Goal: Information Seeking & Learning: Learn about a topic

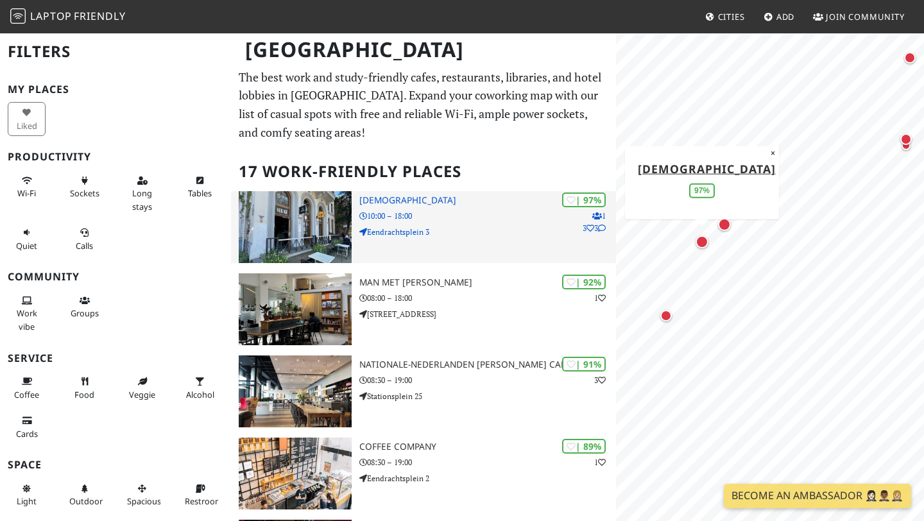
click at [295, 241] on img at bounding box center [295, 227] width 113 height 72
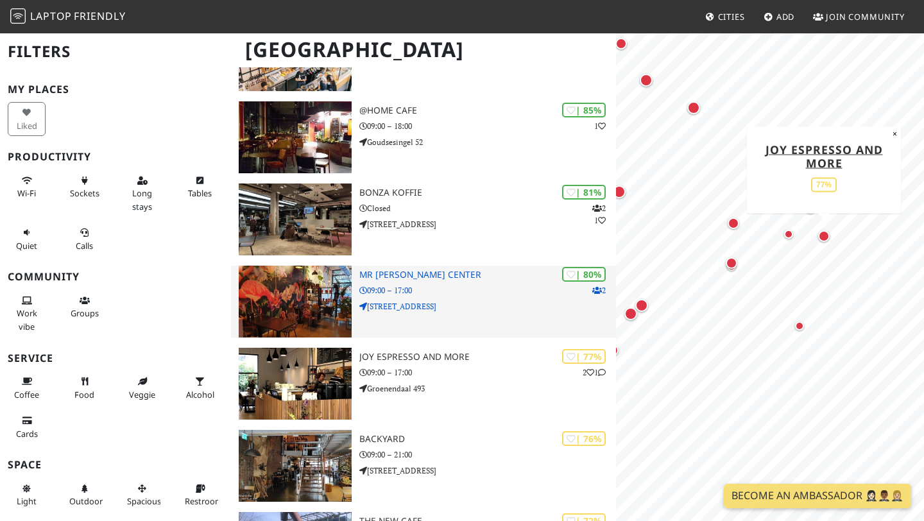
scroll to position [420, 0]
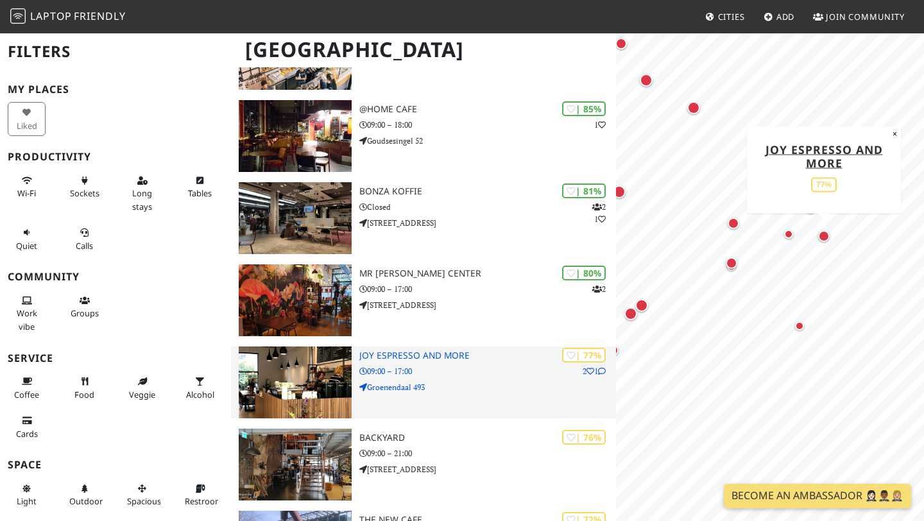
click at [301, 399] on img at bounding box center [295, 383] width 113 height 72
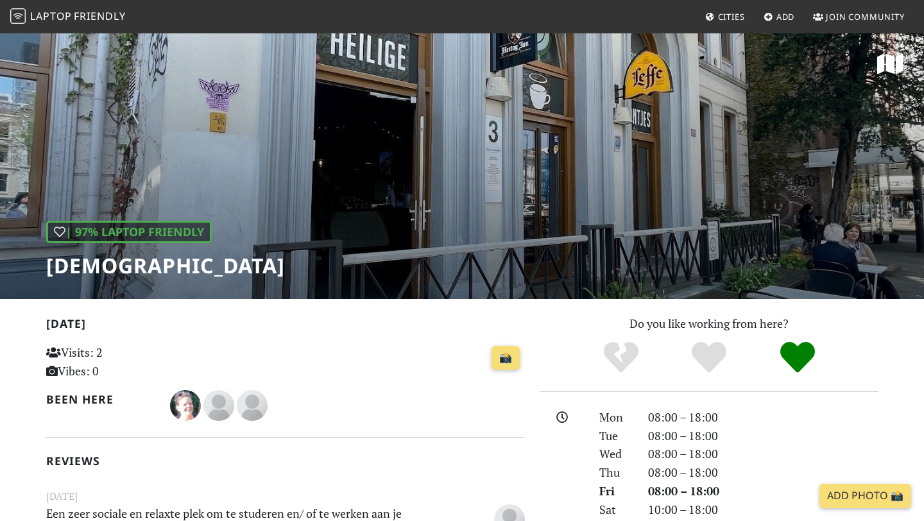
click at [455, 170] on div "| 97% Laptop Friendly [DEMOGRAPHIC_DATA]" at bounding box center [462, 165] width 924 height 267
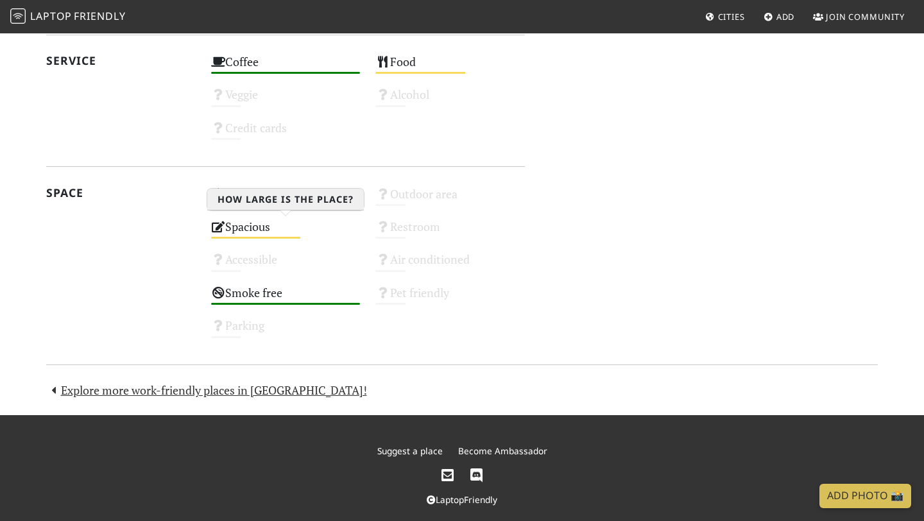
scroll to position [880, 0]
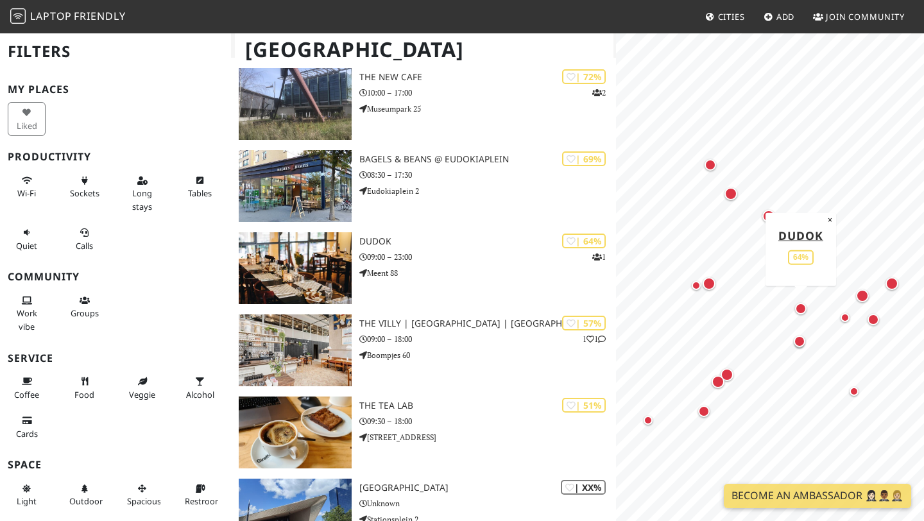
scroll to position [864, 0]
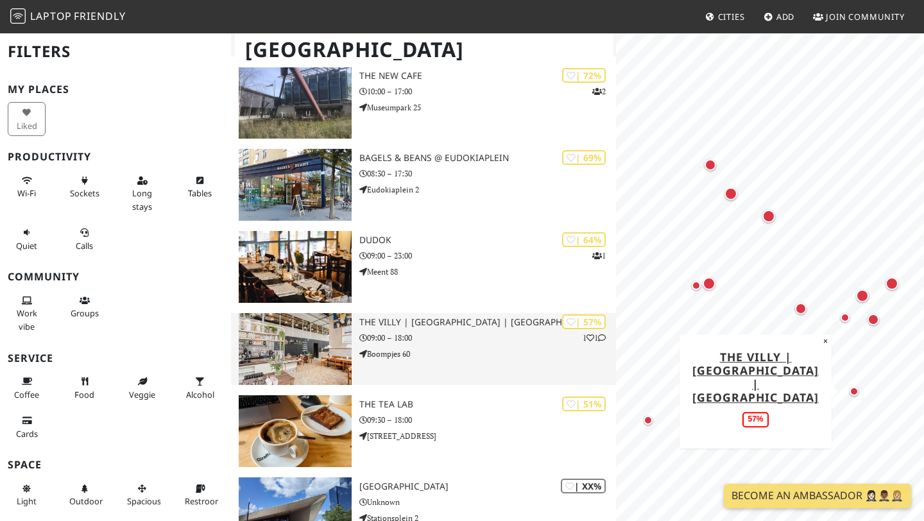
click at [307, 342] on img at bounding box center [295, 349] width 113 height 72
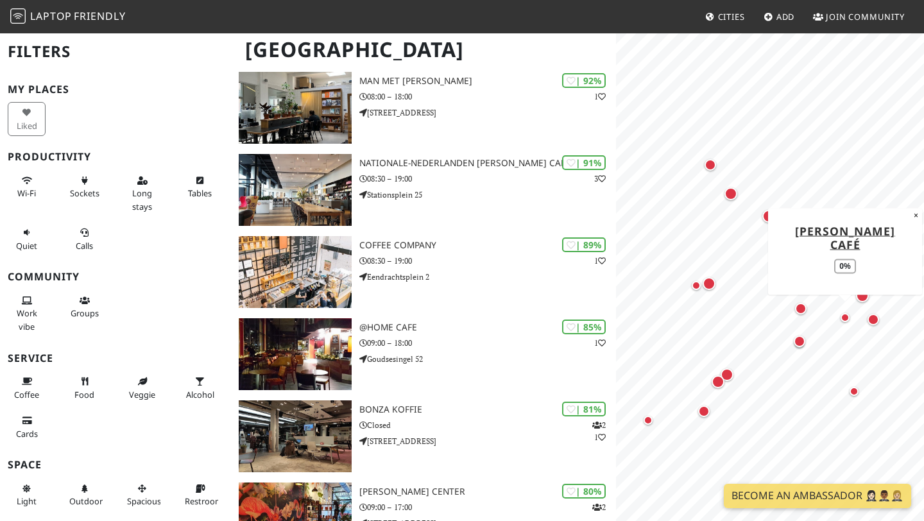
scroll to position [0, 0]
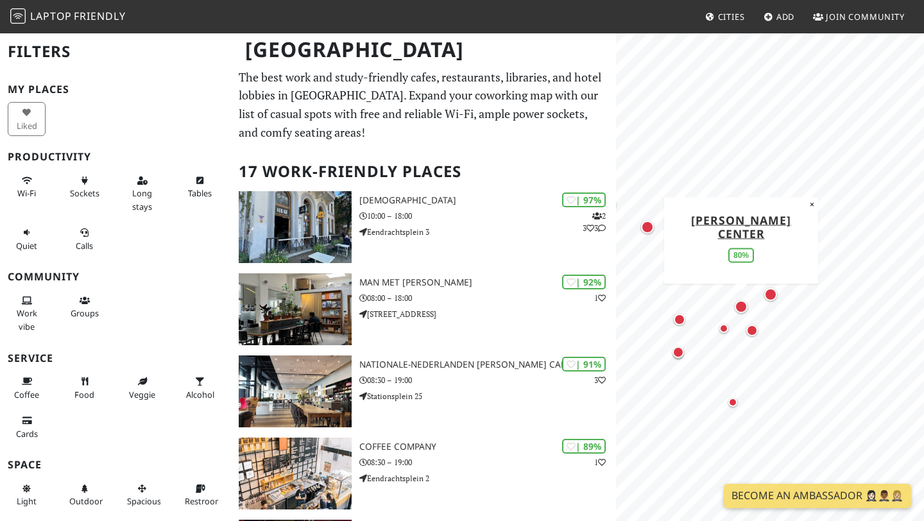
click at [743, 304] on div "Map marker" at bounding box center [741, 306] width 13 height 13
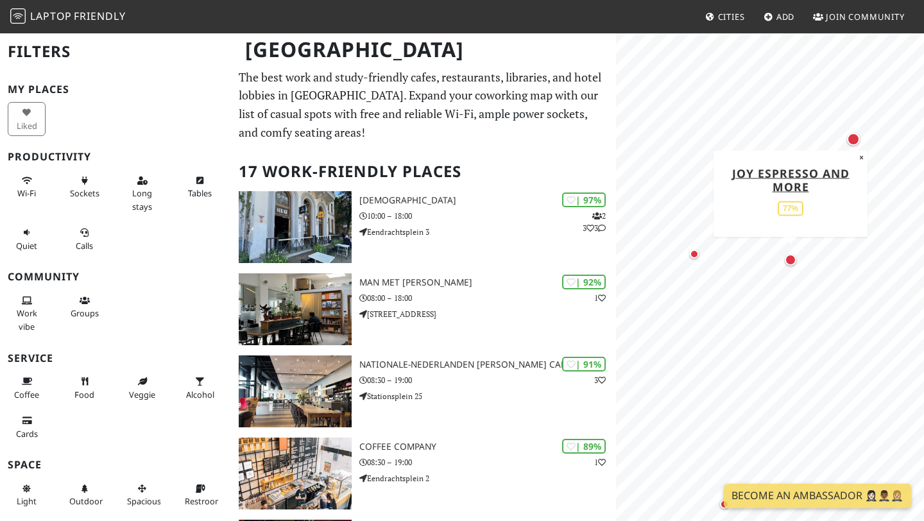
click at [795, 264] on div "Map marker" at bounding box center [791, 260] width 17 height 17
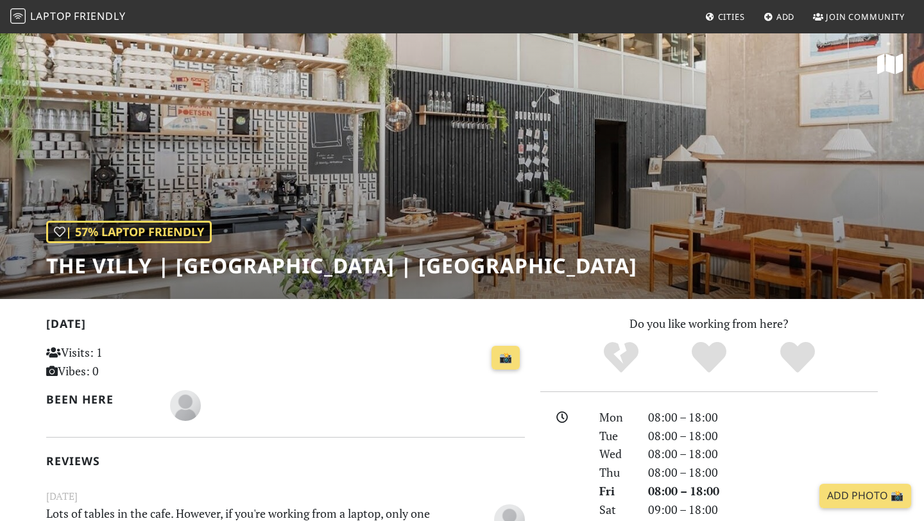
scroll to position [1, 0]
